Goal: Information Seeking & Learning: Learn about a topic

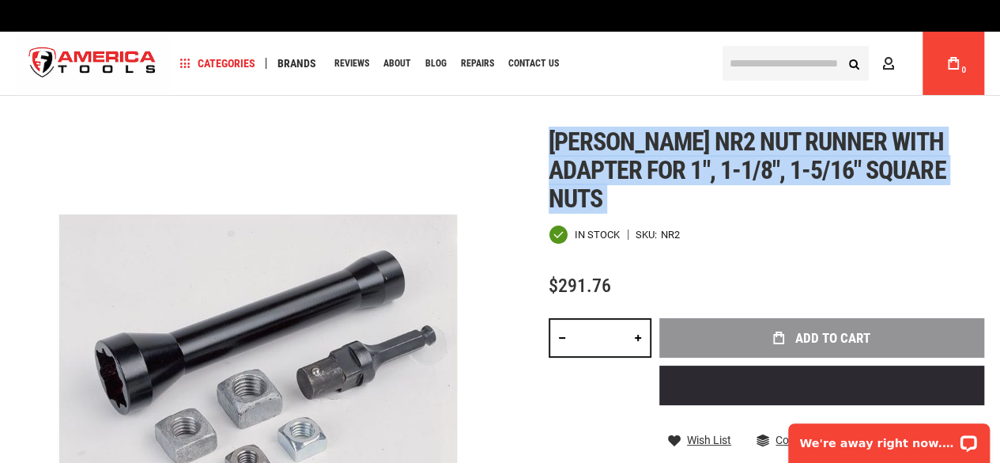
copy div "Greenlee nr2 nut runner with adapter for 1", 1-1/8", 1-5/16" square nuts"
